Goal: Obtain resource: Download file/media

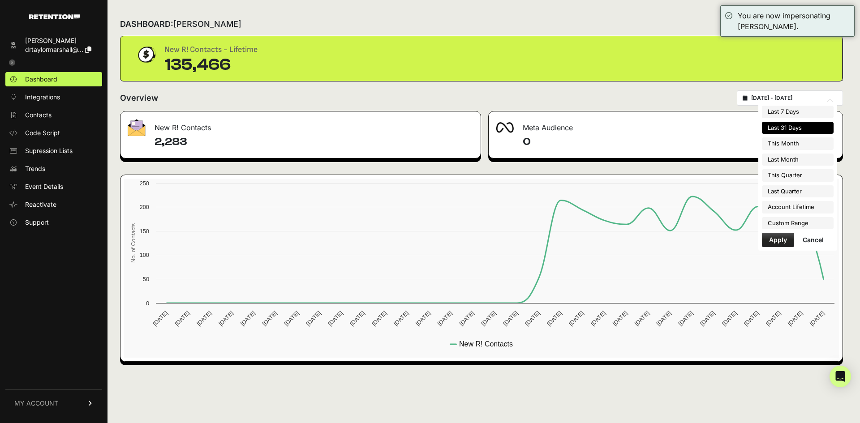
click at [784, 96] on input "2025-08-09 - 2025-09-08" at bounding box center [794, 97] width 86 height 7
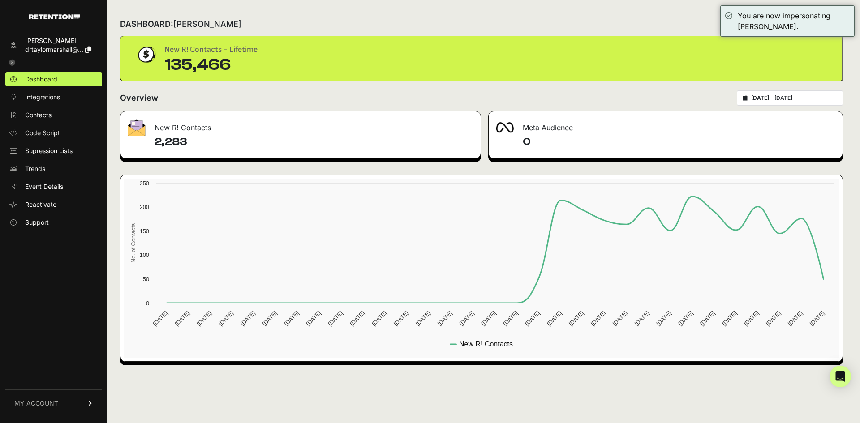
click at [695, 84] on div "DASHBOARD: taylor marshall Script status New R! Contacts - Lifetime 135,466 Ove…" at bounding box center [481, 211] width 748 height 423
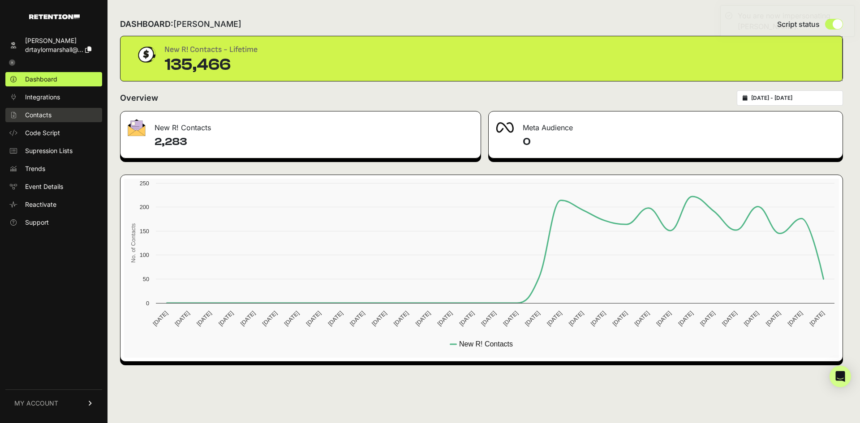
click at [30, 113] on span "Contacts" at bounding box center [38, 115] width 26 height 9
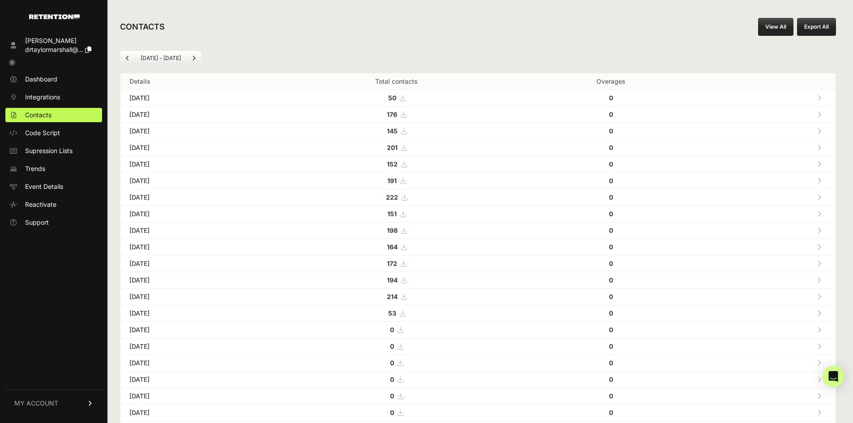
click at [818, 27] on button "Export All" at bounding box center [816, 27] width 39 height 18
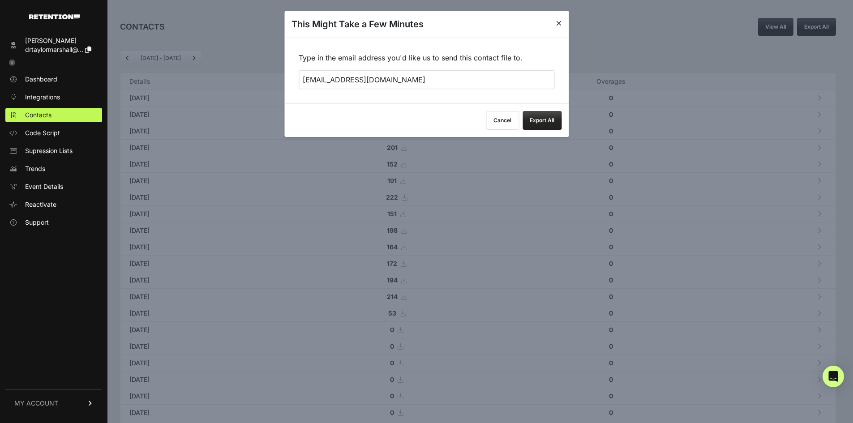
click at [337, 81] on input "[EMAIL_ADDRESS][DOMAIN_NAME]" at bounding box center [427, 79] width 256 height 19
type input "[PERSON_NAME][EMAIL_ADDRESS][DOMAIN_NAME]"
click at [536, 122] on button "Export All" at bounding box center [542, 120] width 39 height 19
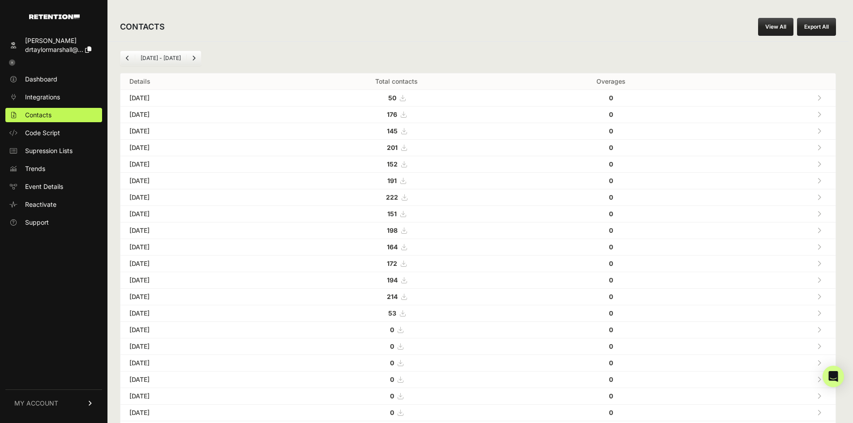
click at [16, 62] on link at bounding box center [53, 63] width 97 height 12
